Goal: Check status: Check status

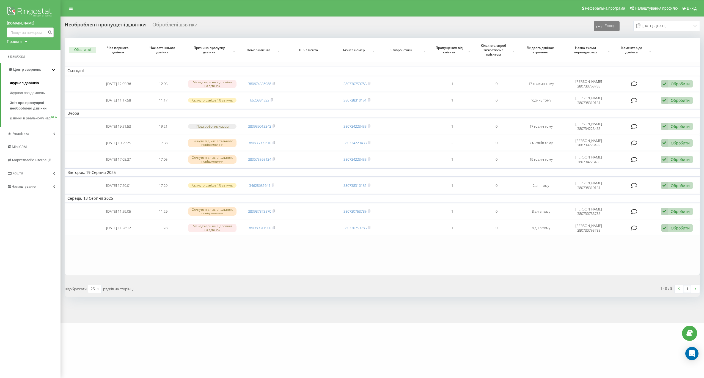
click at [34, 84] on span "Журнал дзвінків" at bounding box center [24, 83] width 29 height 6
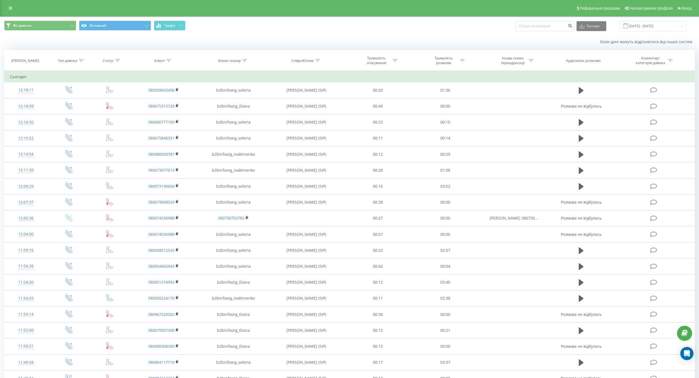
click at [169, 61] on icon at bounding box center [168, 60] width 5 height 3
click at [159, 98] on input "text" at bounding box center [163, 100] width 48 height 10
paste input "380931900716"
type input "380931900716"
click at [174, 114] on span "OK" at bounding box center [174, 110] width 15 height 9
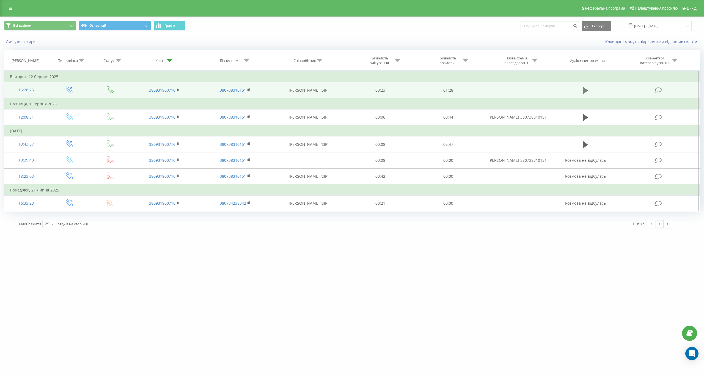
click at [589, 90] on button at bounding box center [586, 90] width 8 height 8
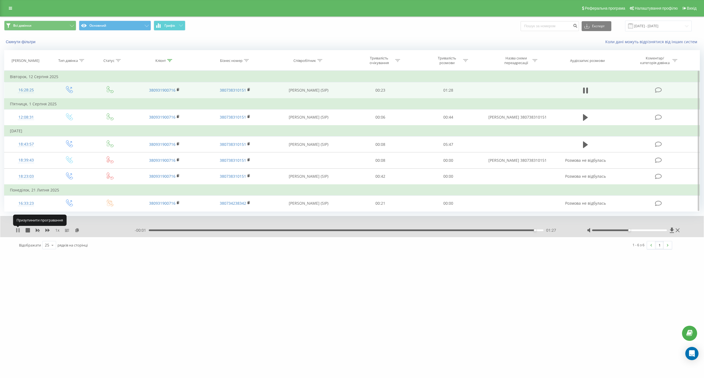
click at [18, 231] on icon at bounding box center [18, 230] width 4 height 4
